Goal: Task Accomplishment & Management: Complete application form

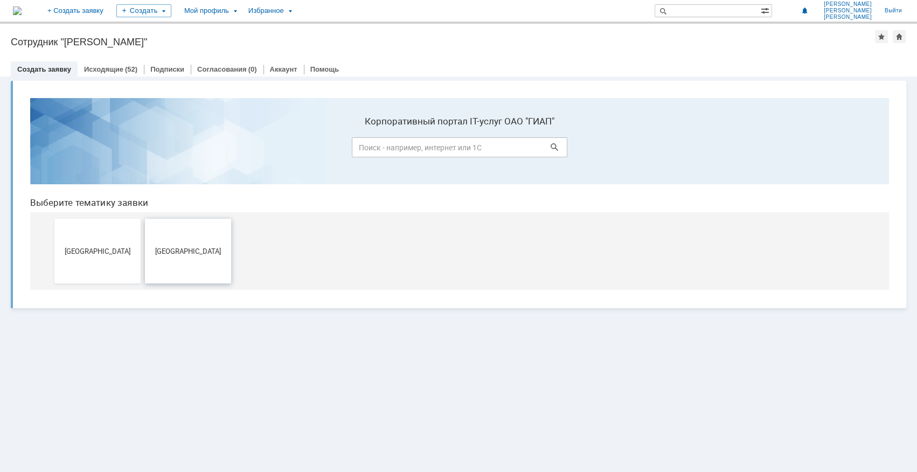
click at [191, 252] on span "[GEOGRAPHIC_DATA]" at bounding box center [188, 251] width 80 height 8
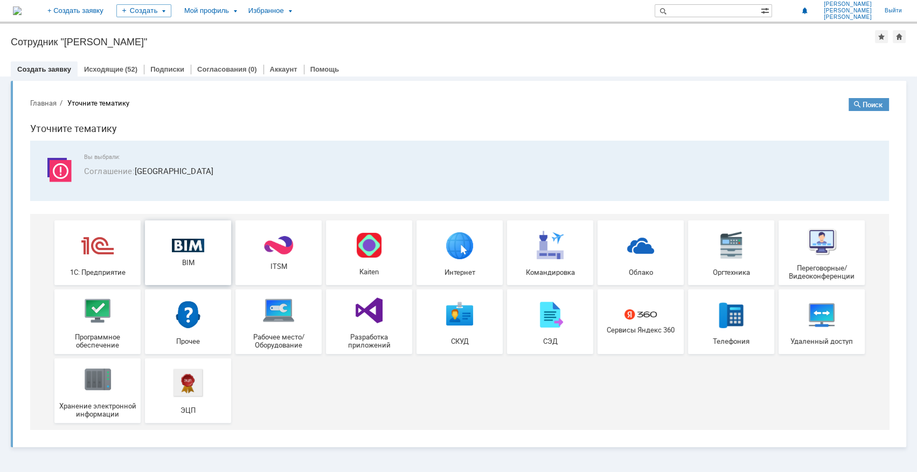
click at [194, 256] on div "BIM" at bounding box center [188, 253] width 80 height 29
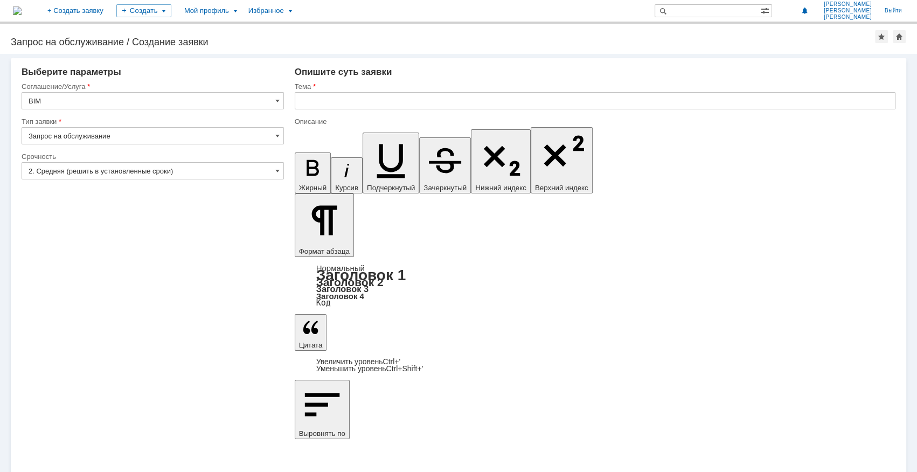
click at [311, 102] on input "text" at bounding box center [595, 100] width 601 height 17
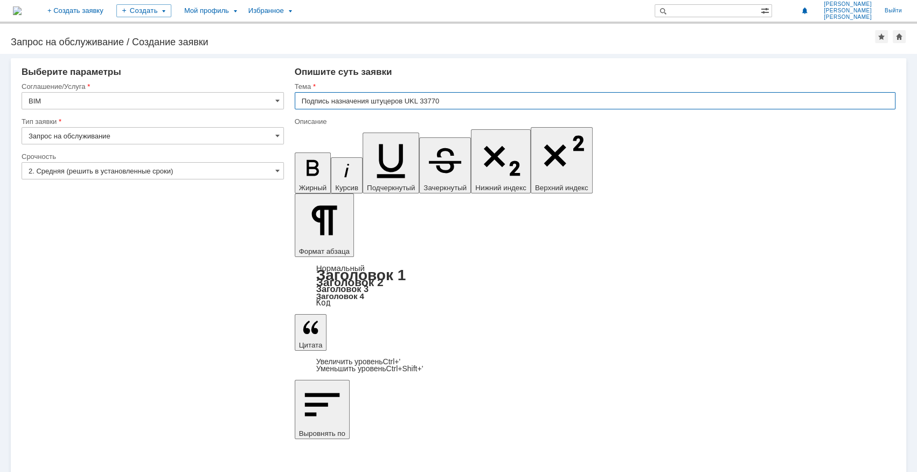
type input "Подпись назначения штуцеров UKL 33770"
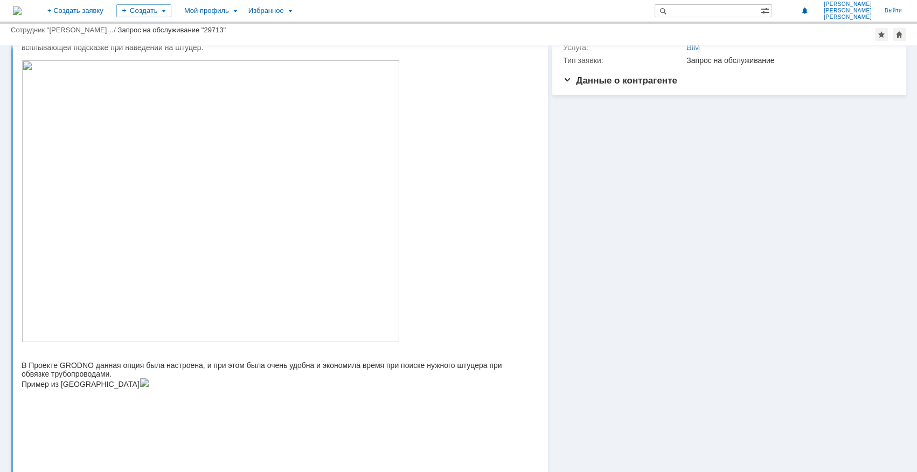
scroll to position [98, 0]
click at [388, 256] on img at bounding box center [211, 203] width 378 height 282
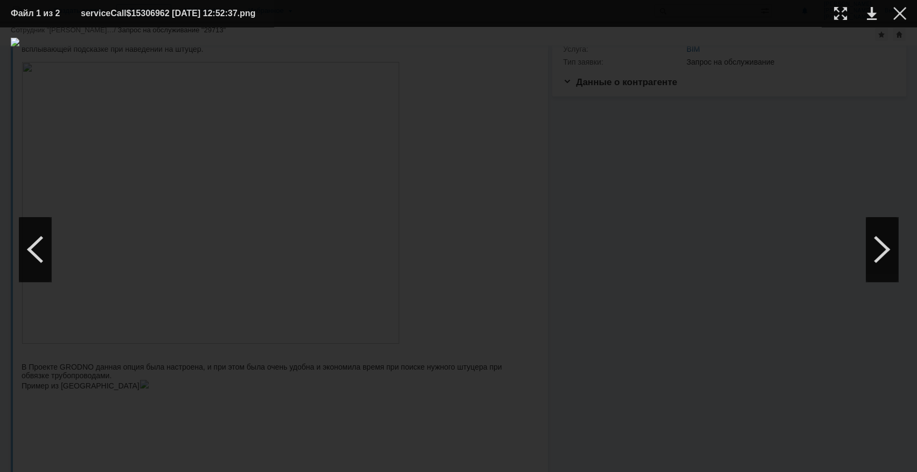
click at [388, 255] on img at bounding box center [458, 249] width 895 height 423
click at [650, 142] on img at bounding box center [458, 249] width 895 height 423
click at [903, 11] on div at bounding box center [899, 13] width 13 height 13
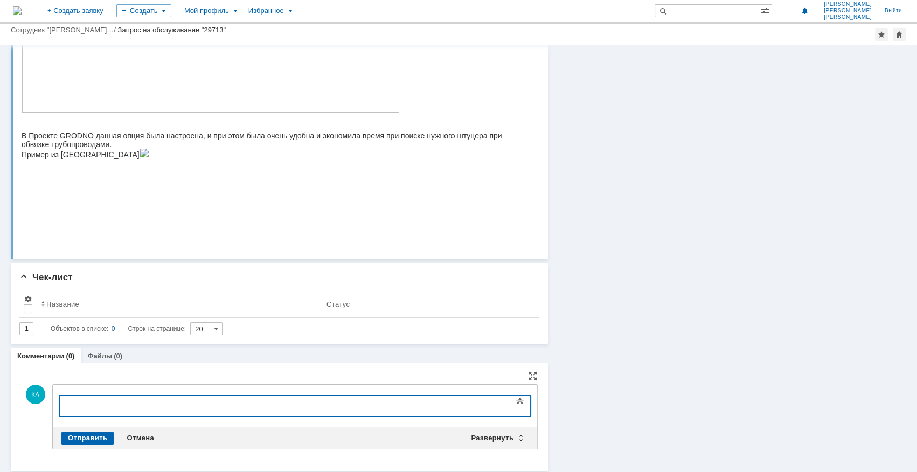
scroll to position [330, 0]
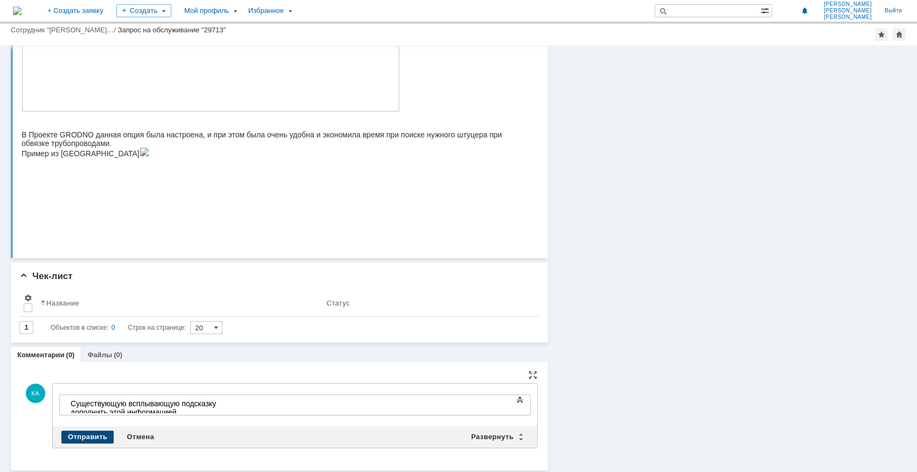
click at [83, 433] on div "Отправить" at bounding box center [87, 436] width 52 height 13
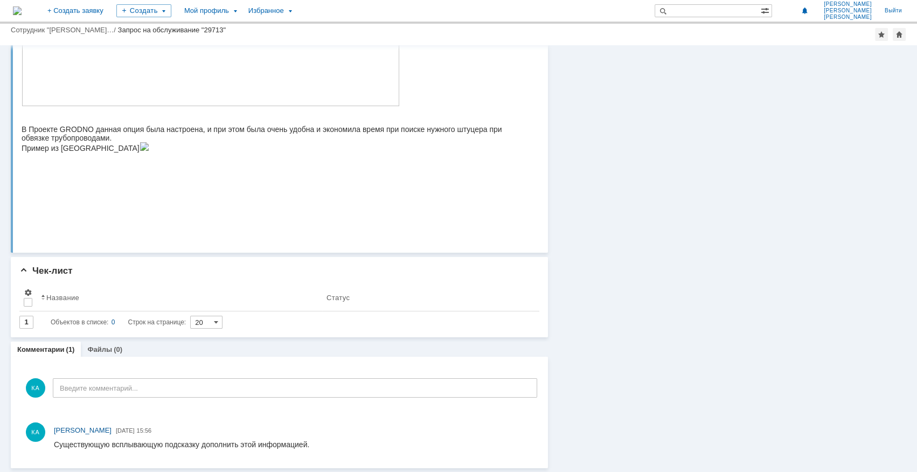
scroll to position [335, 0]
